Goal: Task Accomplishment & Management: Manage account settings

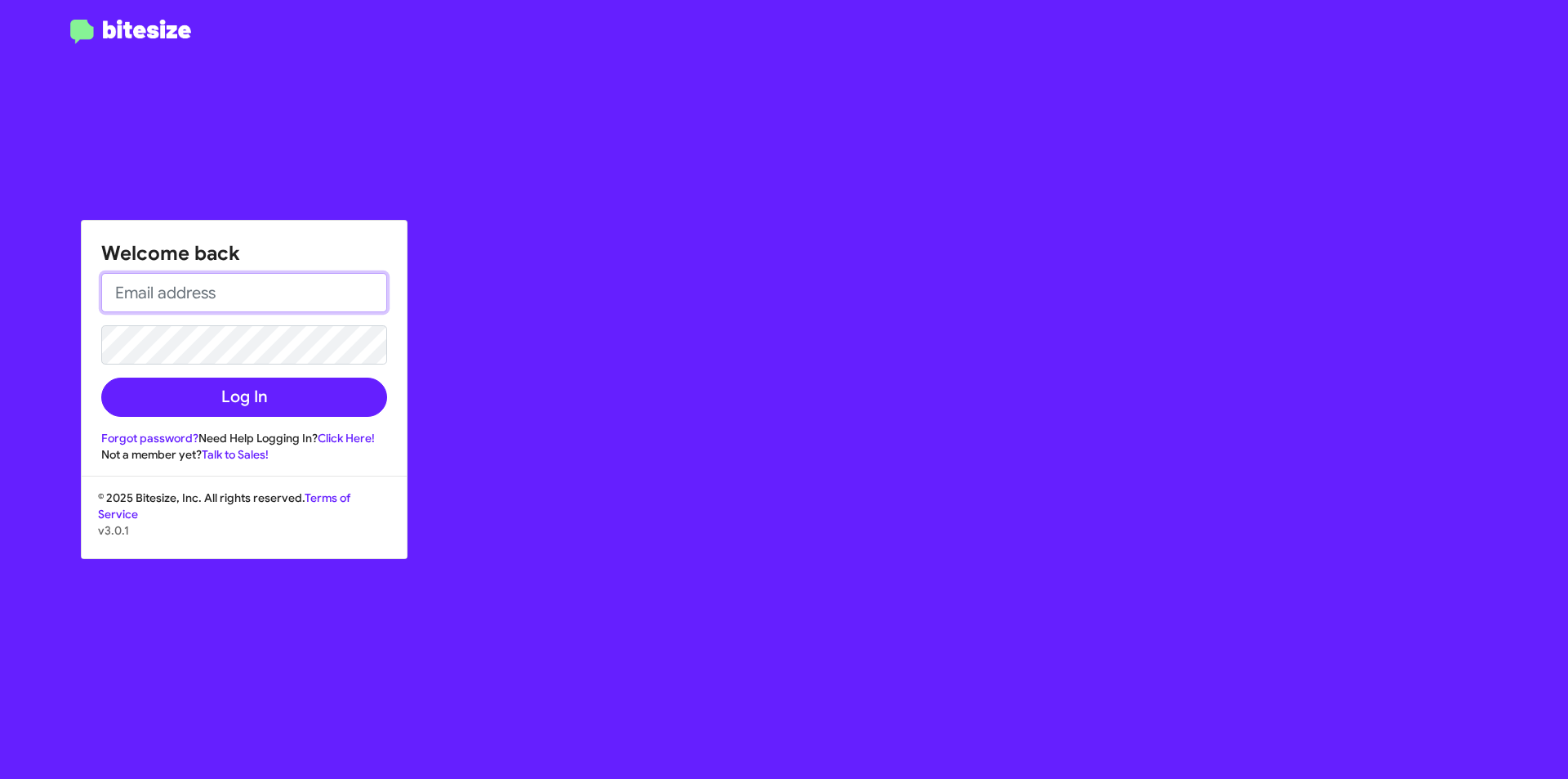
click at [148, 290] on input "email" at bounding box center [244, 292] width 286 height 39
type input "[EMAIL_ADDRESS][DOMAIN_NAME]"
click at [102, 377] on button "Log In" at bounding box center [244, 396] width 286 height 39
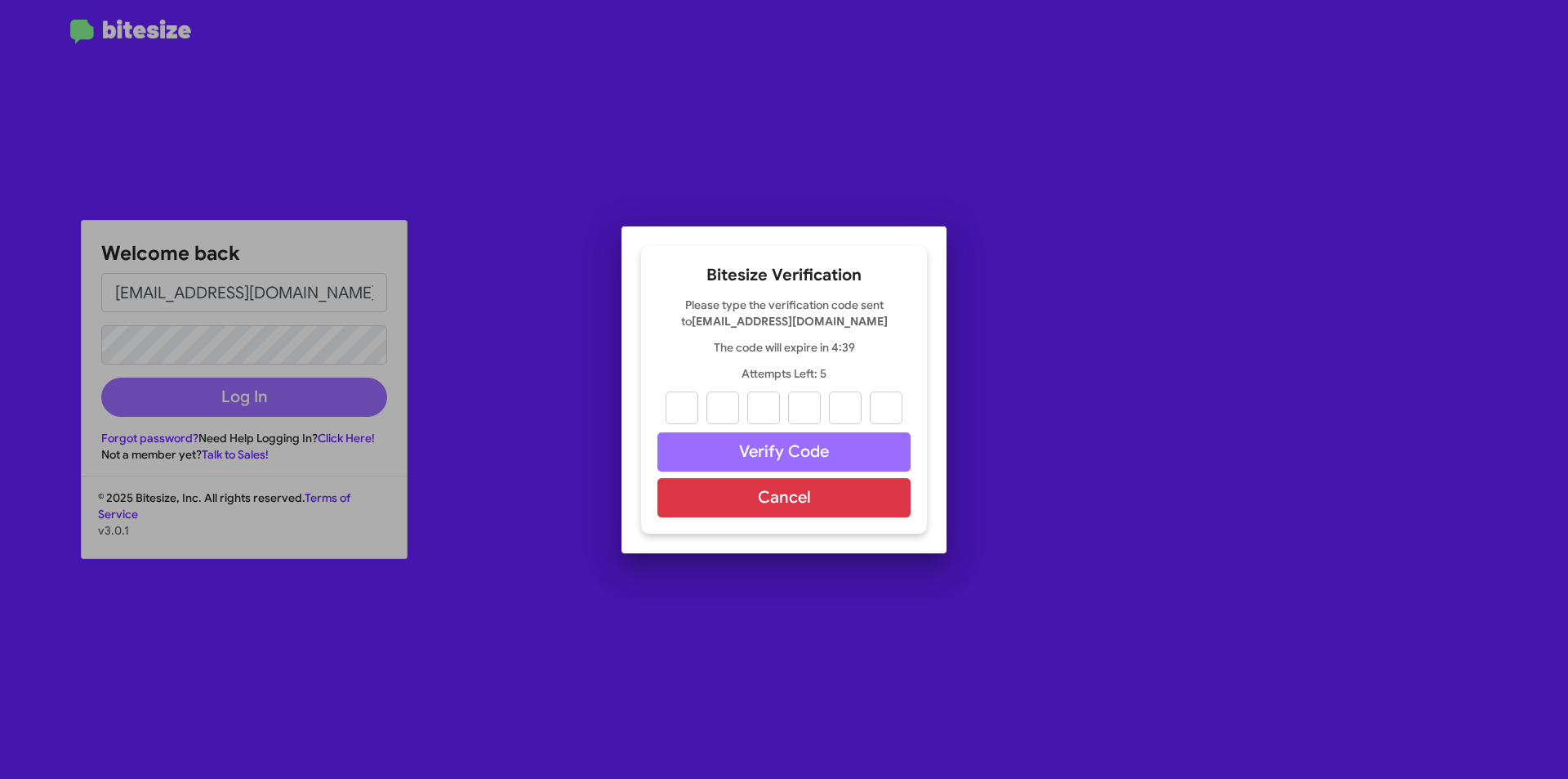
type input "5"
type input "8"
type input "4"
type input "1"
type input "4"
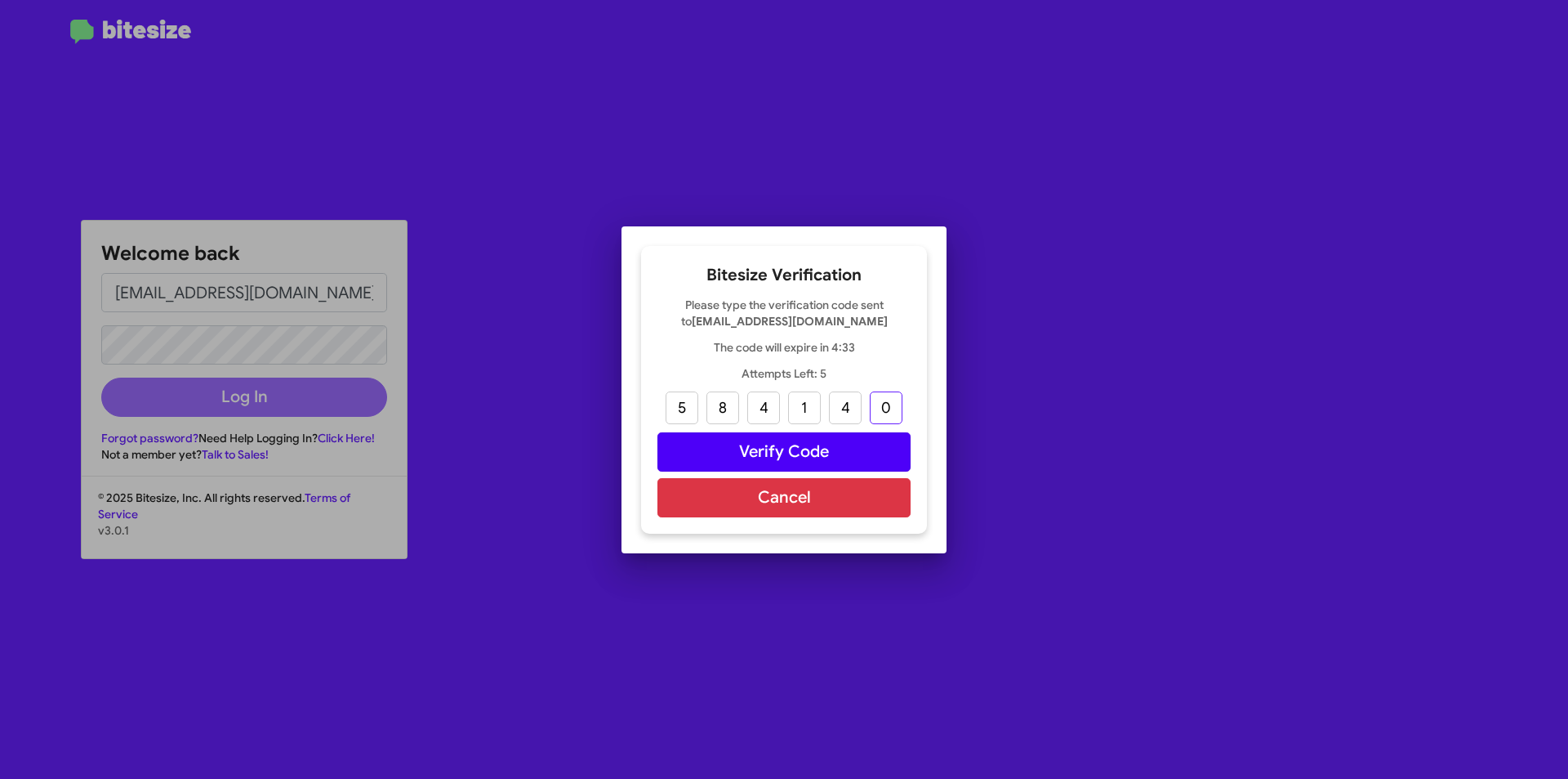
type input "0"
click at [759, 446] on button "Verify Code" at bounding box center [784, 451] width 254 height 39
